Goal: Book appointment/travel/reservation

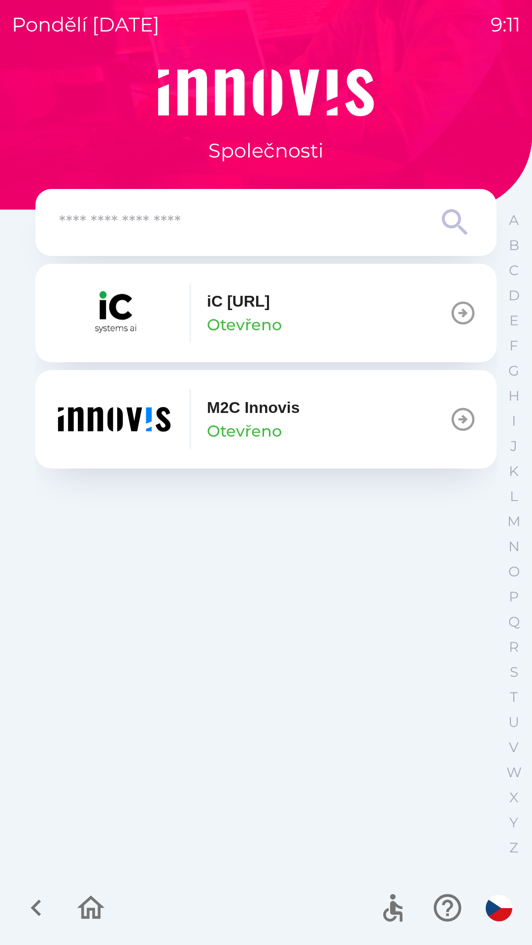
click at [188, 221] on input "text" at bounding box center [246, 222] width 374 height 27
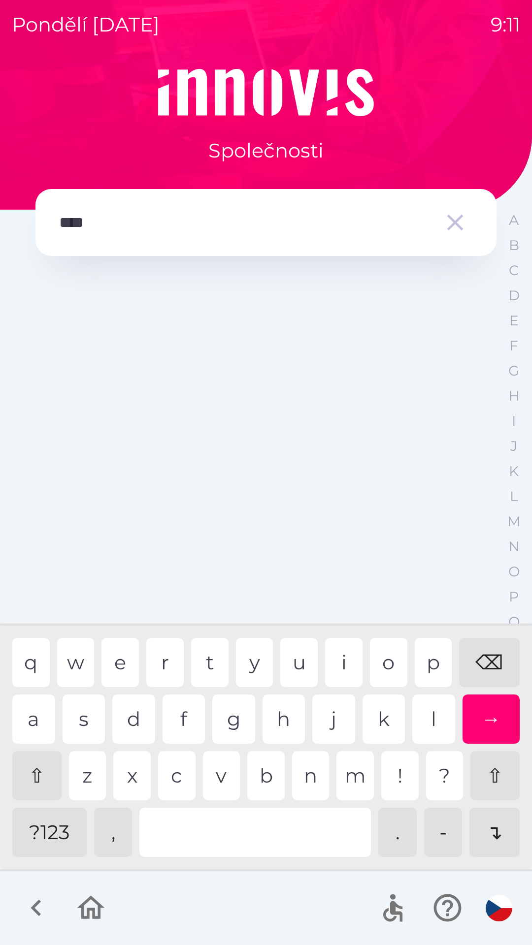
click at [121, 661] on div "e" at bounding box center [119, 662] width 37 height 49
click at [492, 662] on div "⌫" at bounding box center [489, 662] width 61 height 49
click at [481, 664] on div "⌫" at bounding box center [489, 662] width 61 height 49
type input "*"
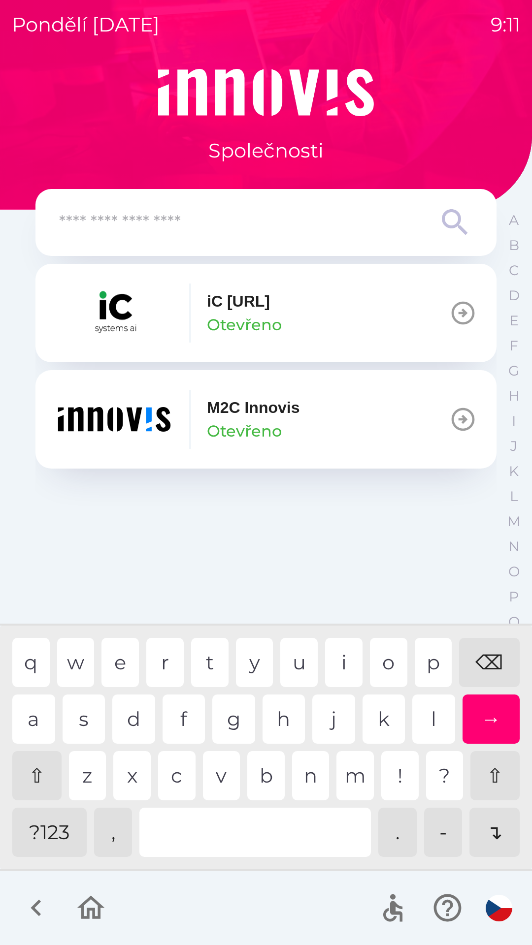
click at [487, 659] on div "⌫" at bounding box center [489, 662] width 61 height 49
click at [481, 656] on div "⌫" at bounding box center [489, 662] width 61 height 49
click at [480, 655] on div "⌫" at bounding box center [489, 662] width 61 height 49
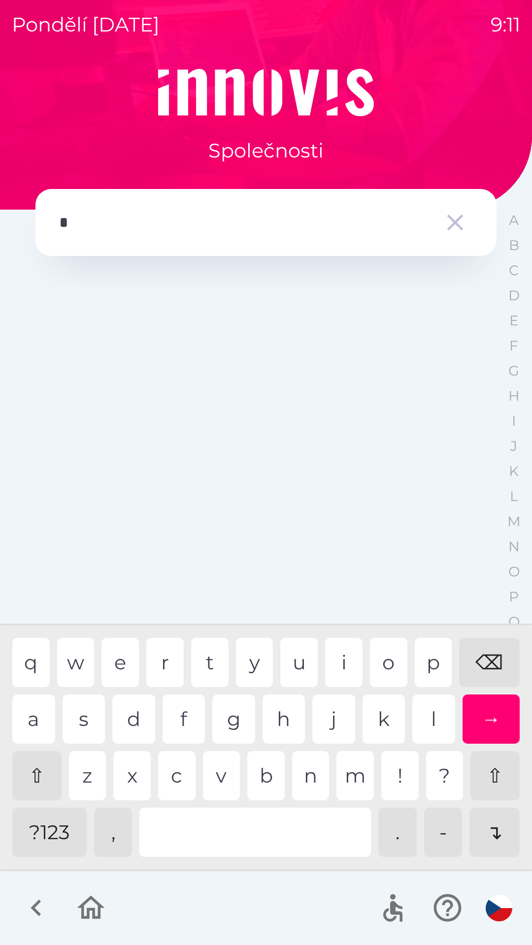
type input "**"
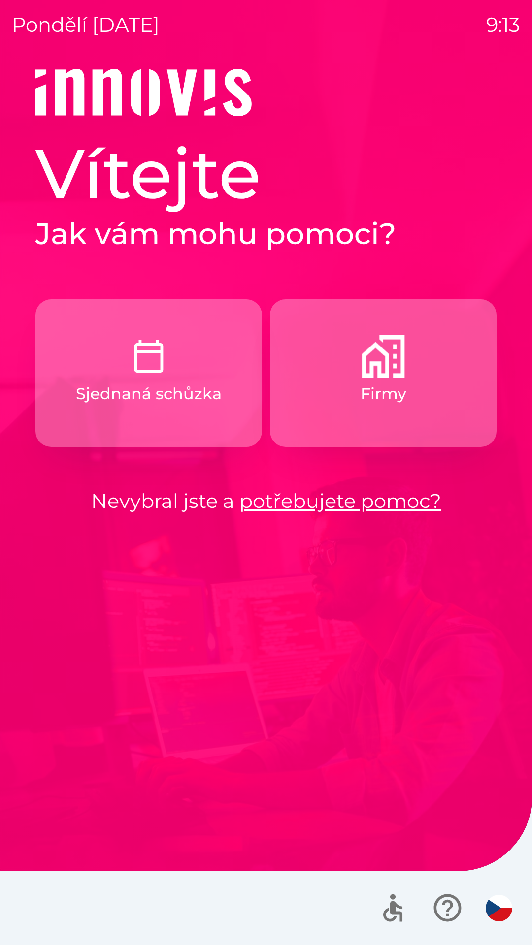
click at [170, 373] on button "Sjednaná schůzka" at bounding box center [148, 373] width 226 height 148
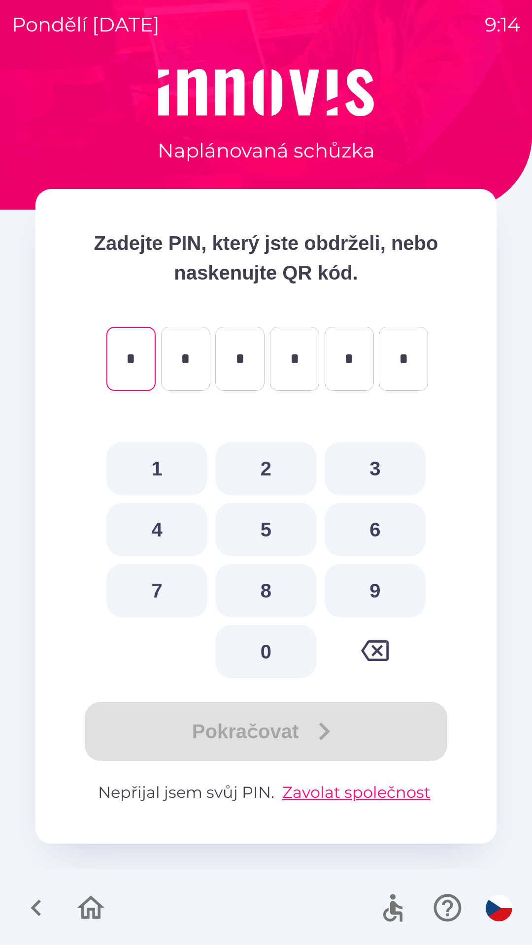
click at [38, 900] on icon "button" at bounding box center [36, 907] width 33 height 33
